Goal: Task Accomplishment & Management: Manage account settings

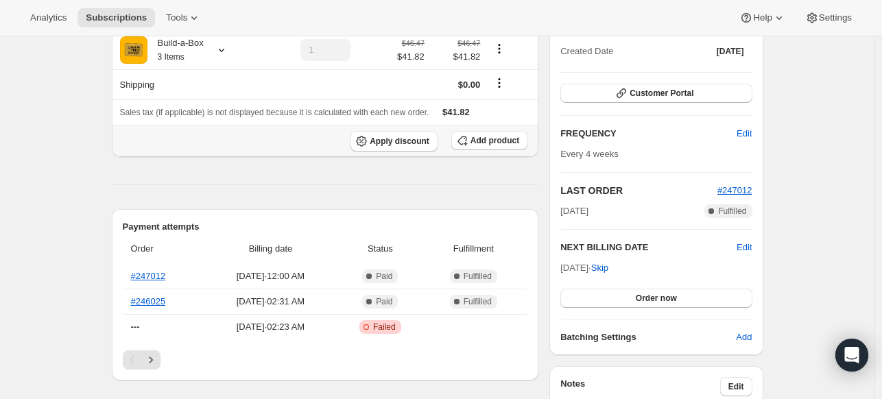
scroll to position [206, 0]
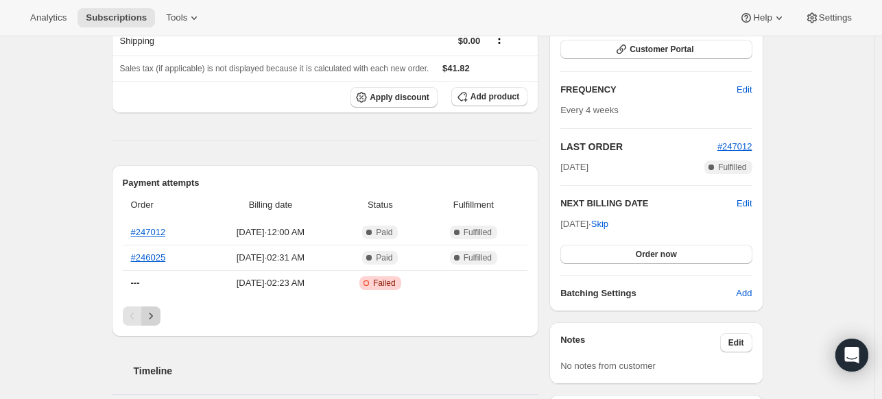
click at [146, 312] on button "Next" at bounding box center [150, 316] width 19 height 19
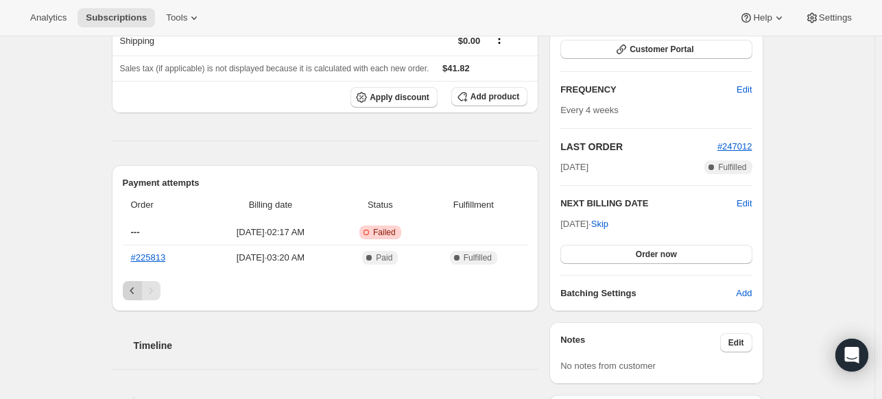
click at [126, 289] on button "Previous" at bounding box center [132, 290] width 19 height 19
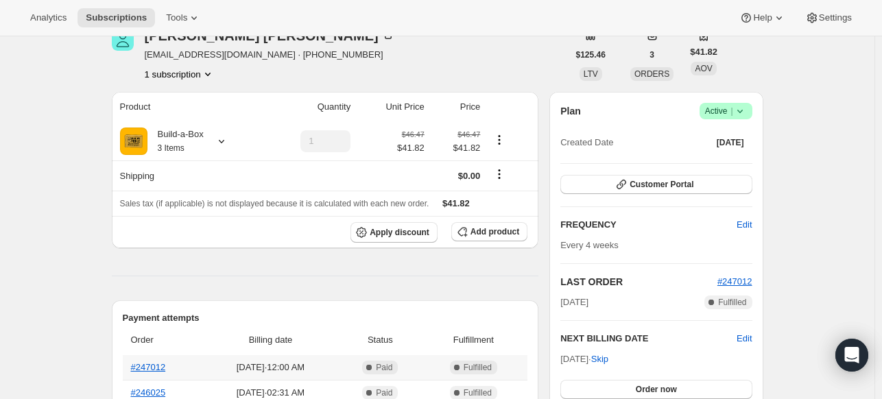
scroll to position [69, 0]
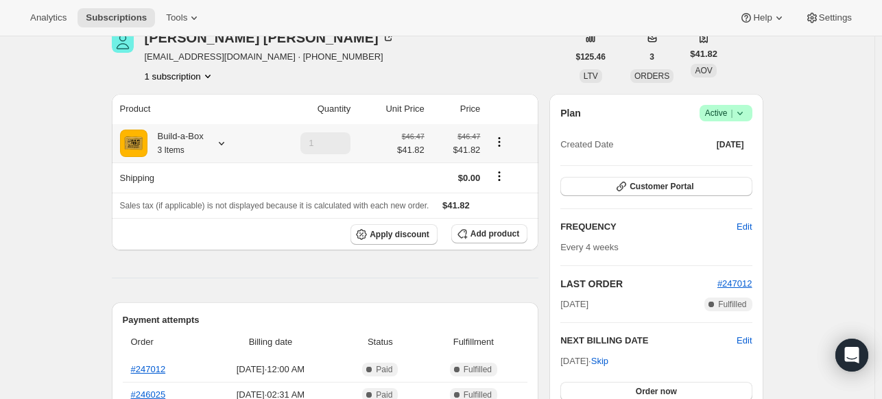
click at [228, 142] on icon at bounding box center [222, 143] width 14 height 14
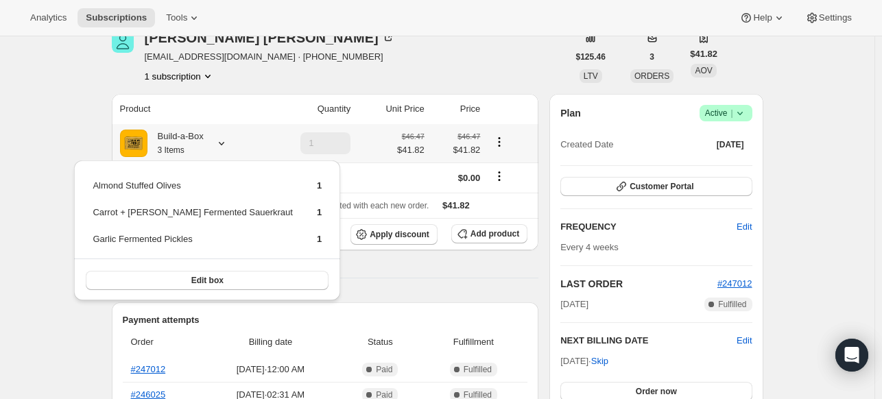
click at [228, 142] on icon at bounding box center [222, 143] width 14 height 14
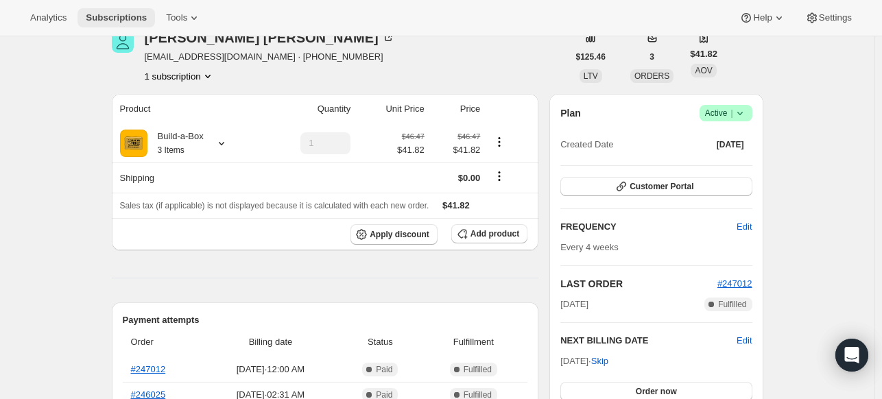
click at [116, 12] on span "Subscriptions" at bounding box center [116, 17] width 61 height 11
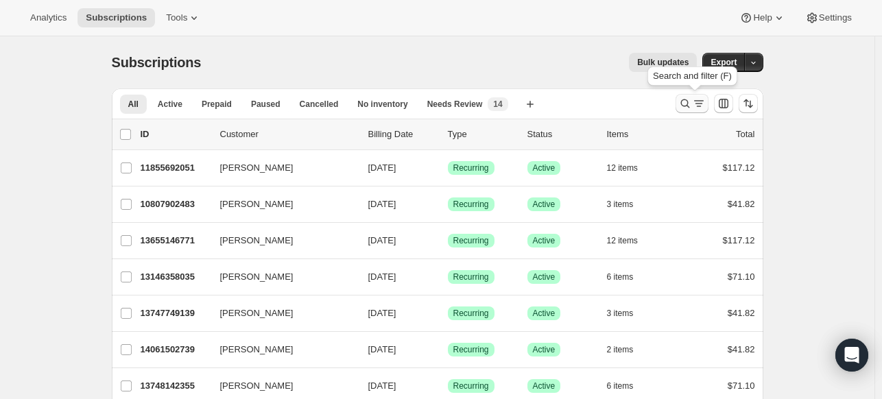
click at [688, 107] on icon "Search and filter results" at bounding box center [685, 104] width 14 height 14
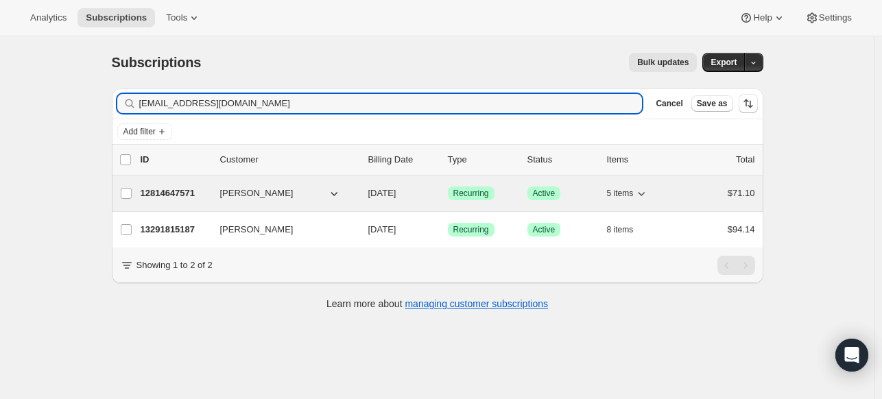
type input "[EMAIL_ADDRESS][DOMAIN_NAME]"
click at [176, 195] on p "12814647571" at bounding box center [175, 194] width 69 height 14
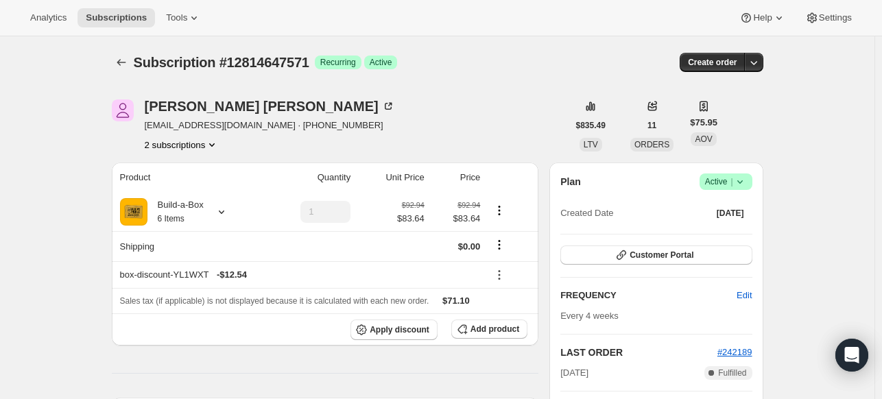
click at [747, 180] on icon at bounding box center [740, 182] width 14 height 14
click at [730, 227] on span "Cancel subscription" at bounding box center [723, 231] width 77 height 10
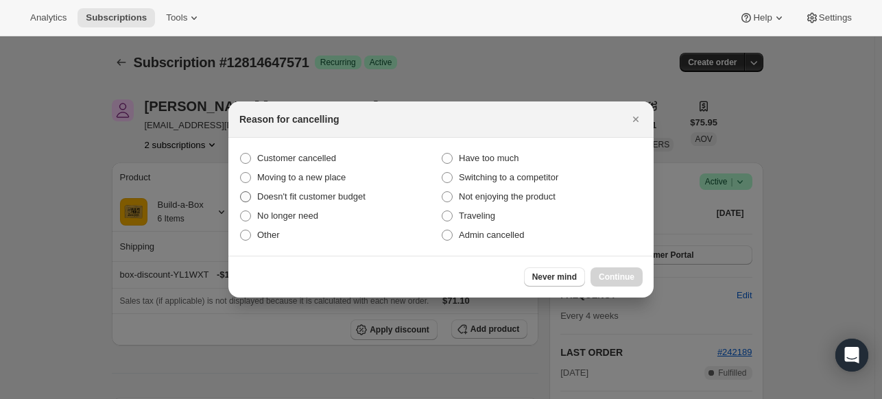
click at [378, 195] on label "Doesn't fit customer budget" at bounding box center [340, 196] width 202 height 19
click at [241, 192] on input "Doesn't fit customer budget" at bounding box center [240, 191] width 1 height 1
radio input "true"
click at [608, 271] on button "Continue" at bounding box center [616, 276] width 52 height 19
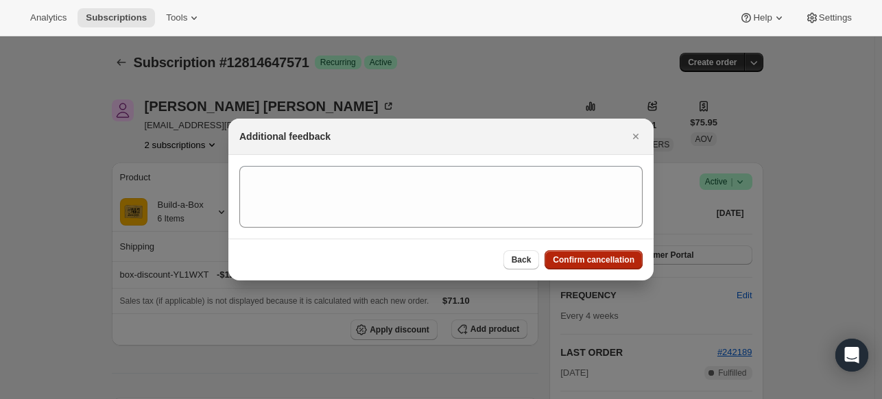
click at [603, 259] on span "Confirm cancellation" at bounding box center [594, 259] width 82 height 11
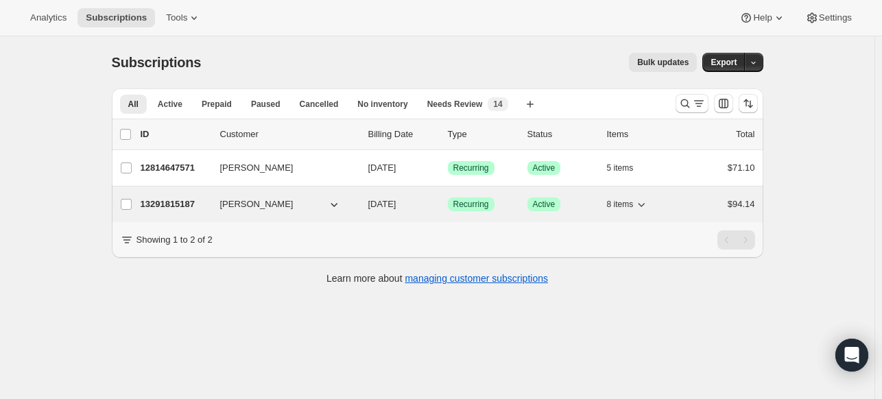
click at [160, 206] on p "13291815187" at bounding box center [175, 204] width 69 height 14
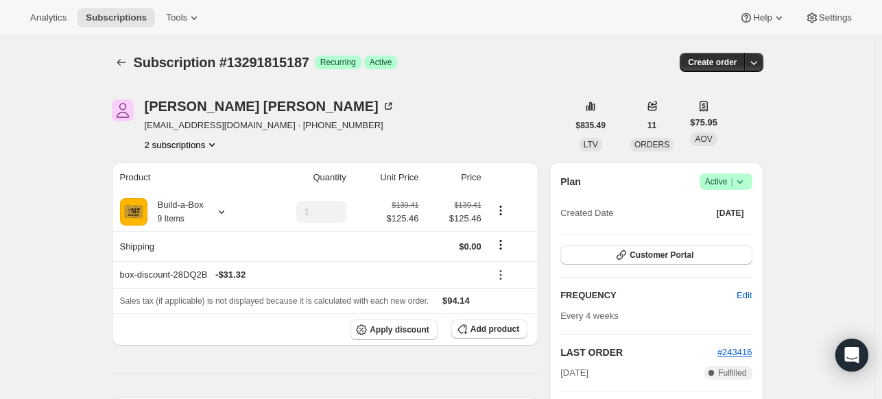
click at [752, 187] on span "Success Active |" at bounding box center [725, 181] width 53 height 16
click at [730, 221] on button "Cancel subscription" at bounding box center [724, 232] width 86 height 22
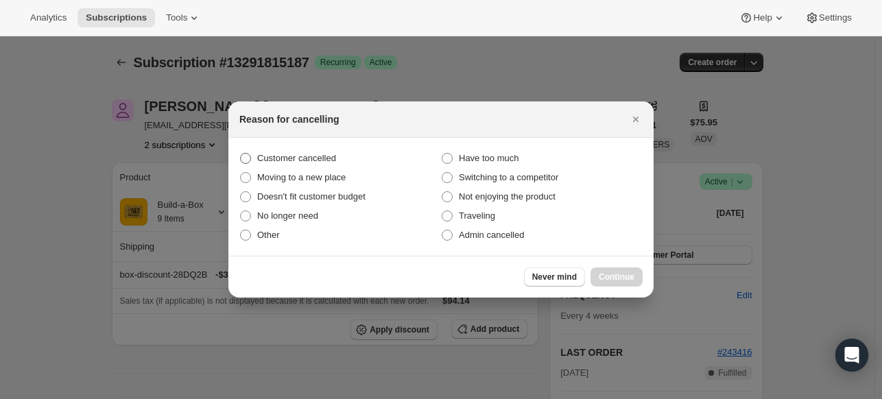
click at [261, 152] on span "Customer cancelled" at bounding box center [296, 159] width 79 height 14
click at [241, 153] on input "Customer cancelled" at bounding box center [240, 153] width 1 height 1
radio input "true"
click at [277, 193] on span "Doesn't fit customer budget" at bounding box center [311, 196] width 108 height 10
click at [241, 192] on input "Doesn't fit customer budget" at bounding box center [240, 191] width 1 height 1
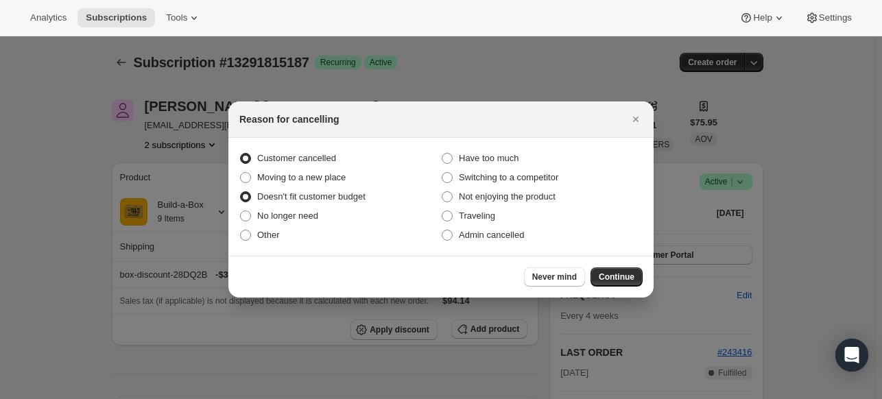
radio input "true"
radio input "false"
click at [623, 276] on span "Continue" at bounding box center [617, 277] width 36 height 11
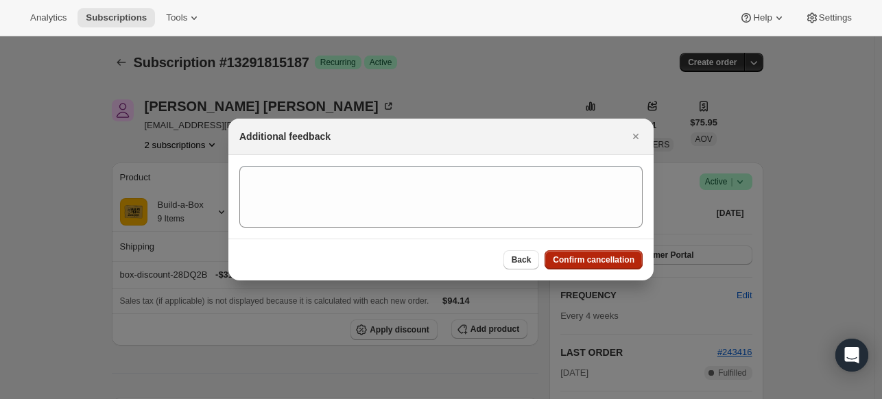
click at [610, 263] on span "Confirm cancellation" at bounding box center [594, 259] width 82 height 11
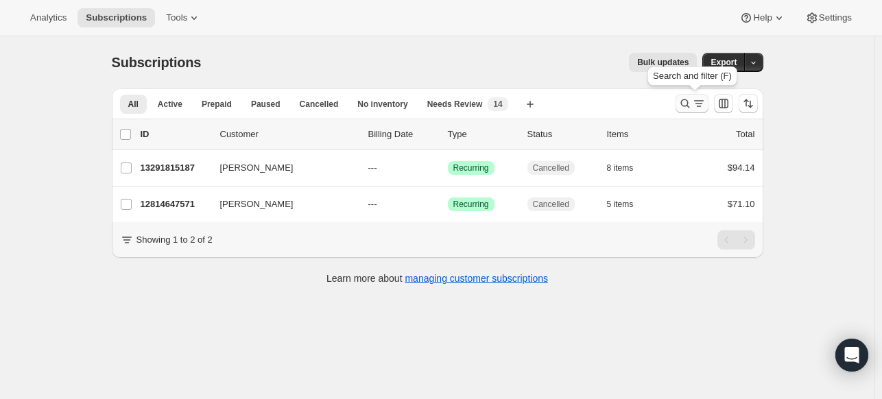
click at [680, 100] on div at bounding box center [716, 103] width 93 height 27
click at [682, 101] on icon "Search and filter results" at bounding box center [685, 104] width 14 height 14
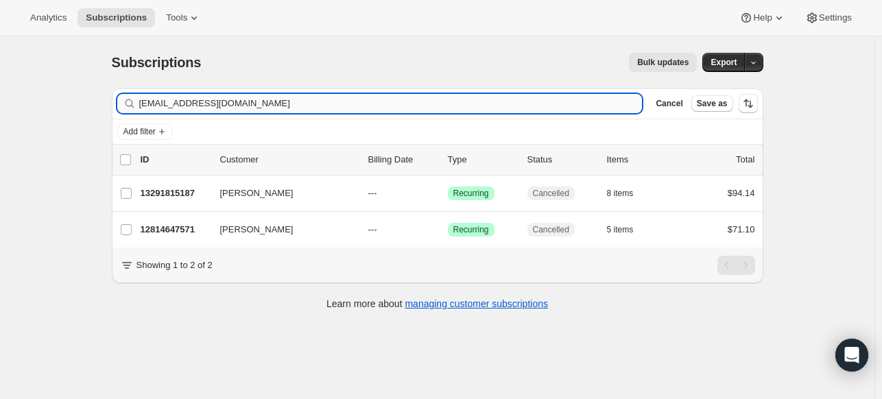
click at [400, 101] on input "[EMAIL_ADDRESS][DOMAIN_NAME]" at bounding box center [390, 103] width 503 height 19
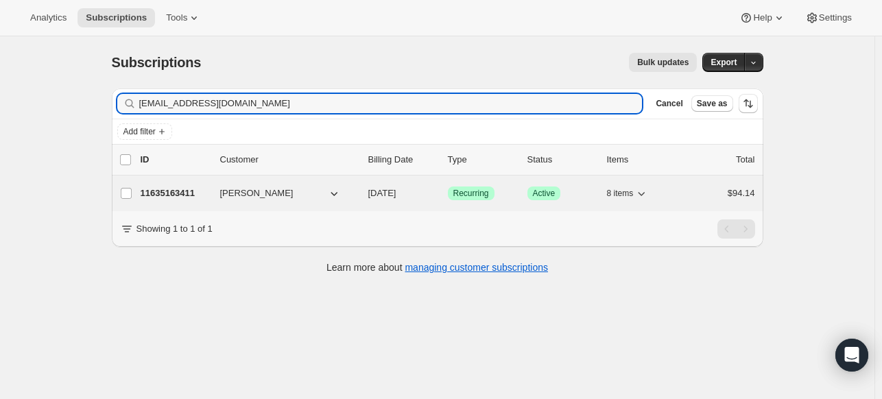
type input "[EMAIL_ADDRESS][DOMAIN_NAME]"
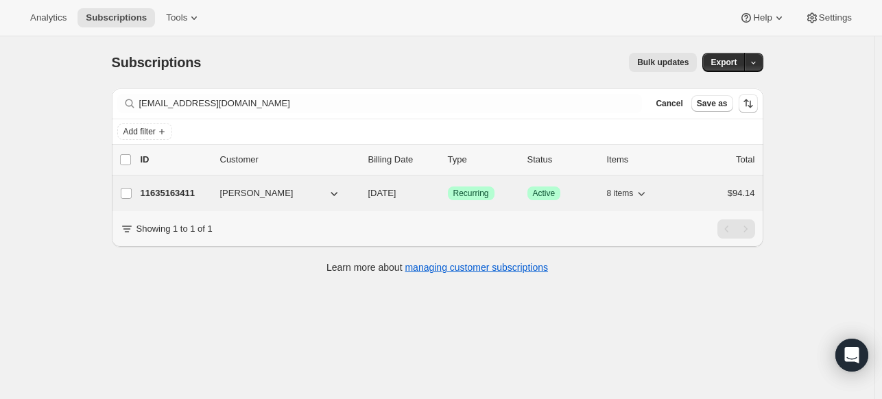
click at [187, 188] on p "11635163411" at bounding box center [175, 194] width 69 height 14
